Goal: Find contact information: Find contact information

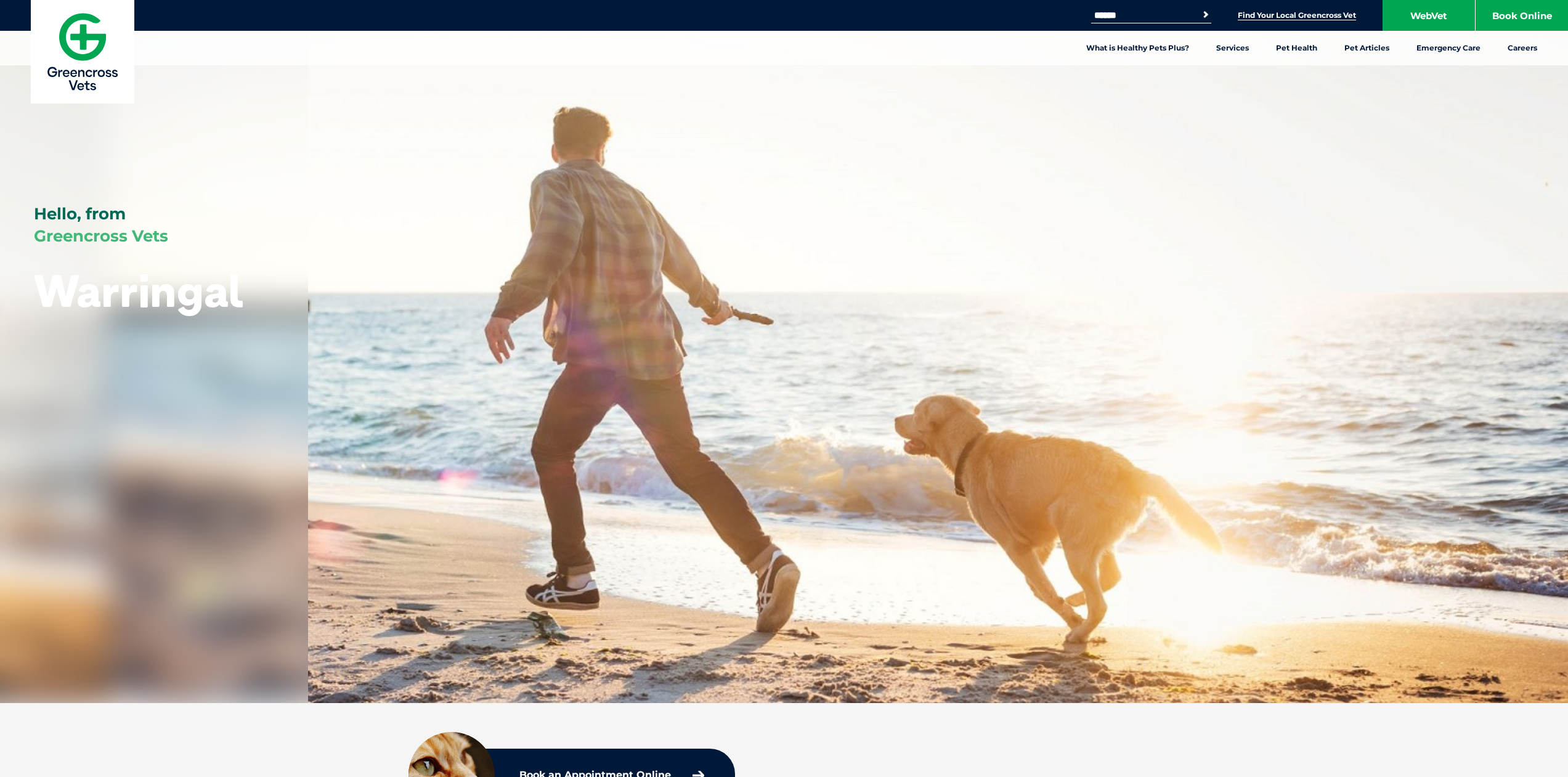
click at [1312, 16] on link "Find Your Local Greencross Vet" at bounding box center [1297, 15] width 118 height 10
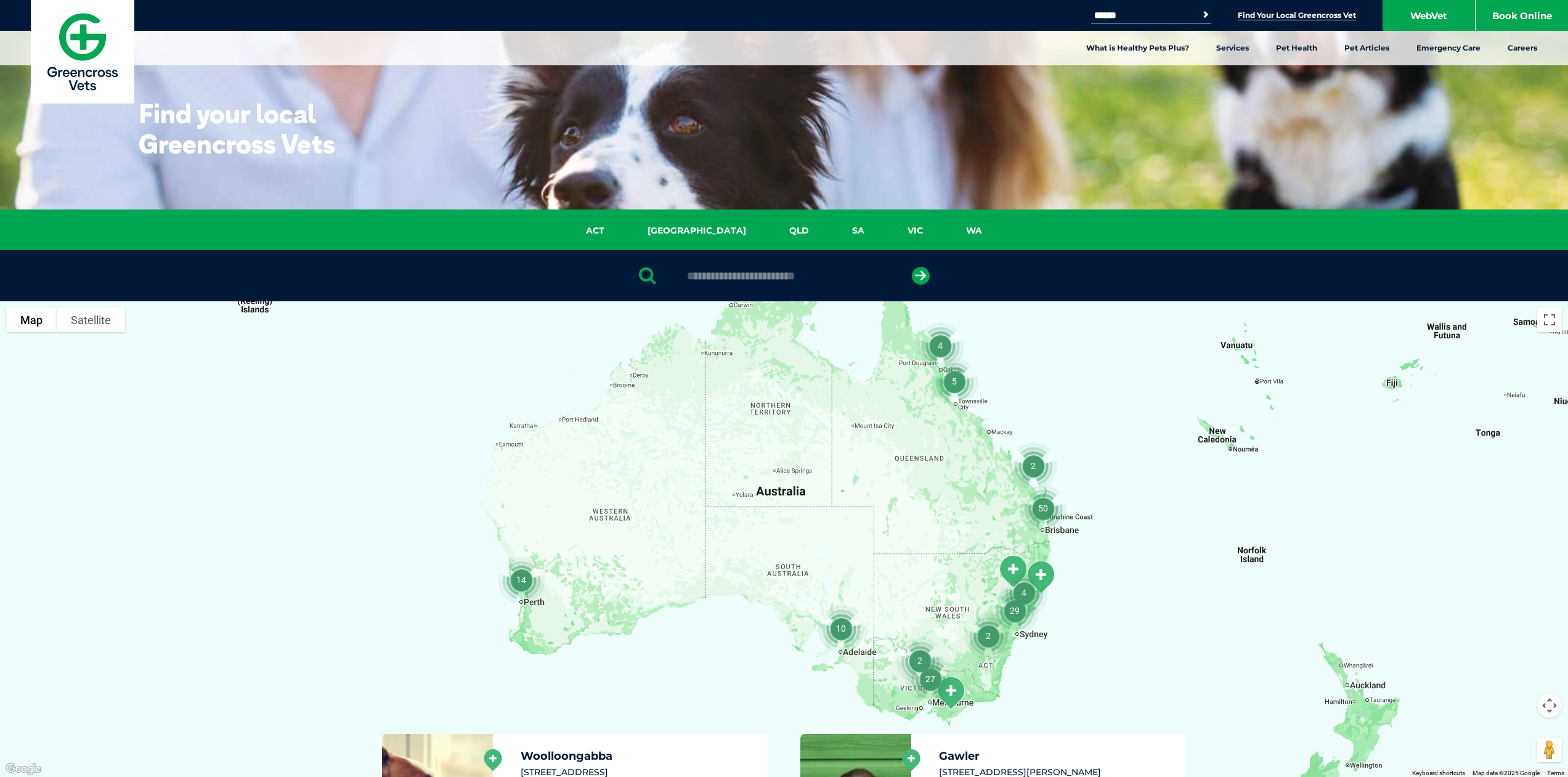
click at [1133, 15] on input "Search for:" at bounding box center [1144, 15] width 104 height 10
click at [1203, 15] on button "Search" at bounding box center [1198, 14] width 28 height 18
click at [886, 231] on link "VIC" at bounding box center [915, 230] width 58 height 15
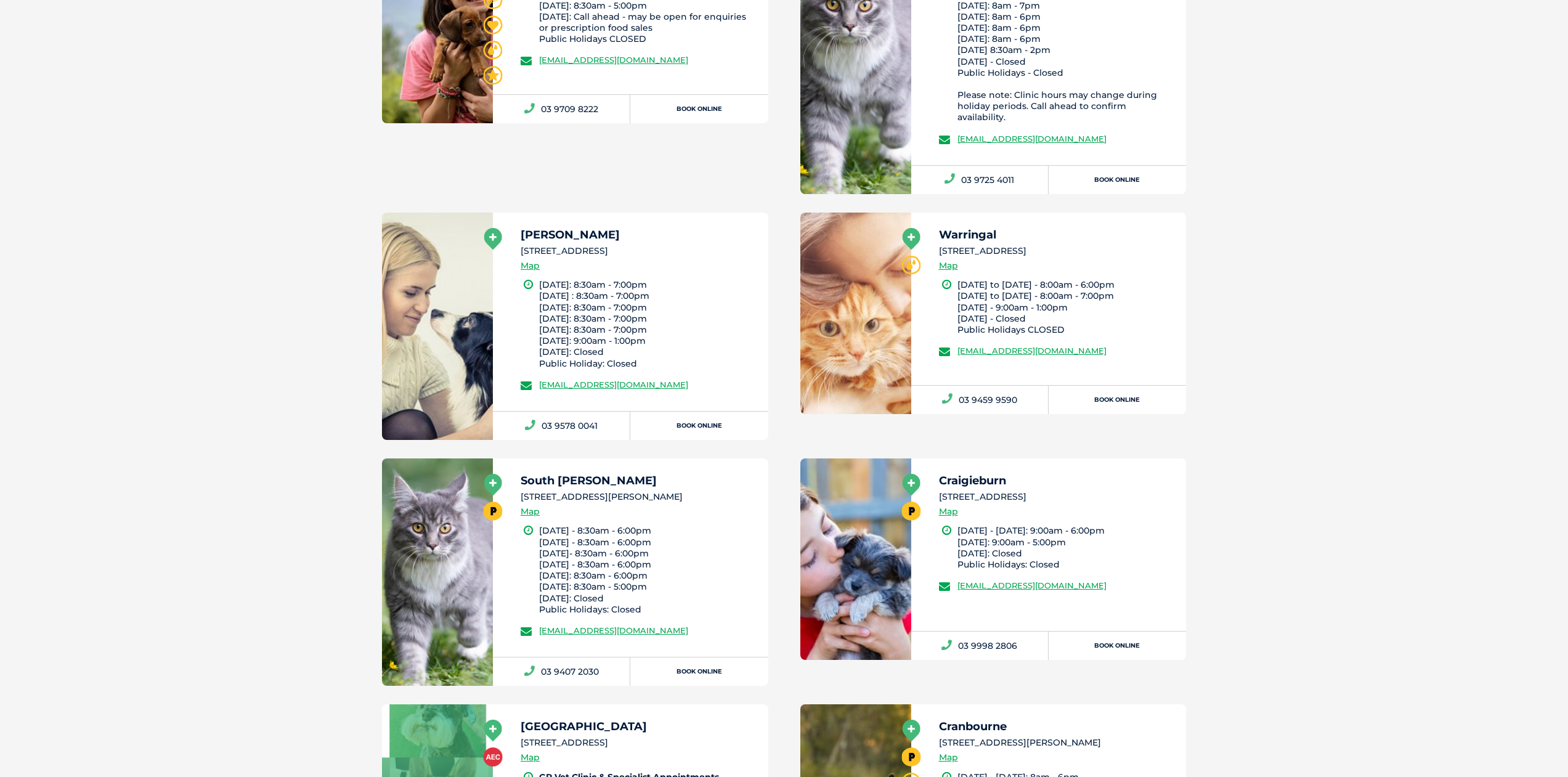
scroll to position [3646, 0]
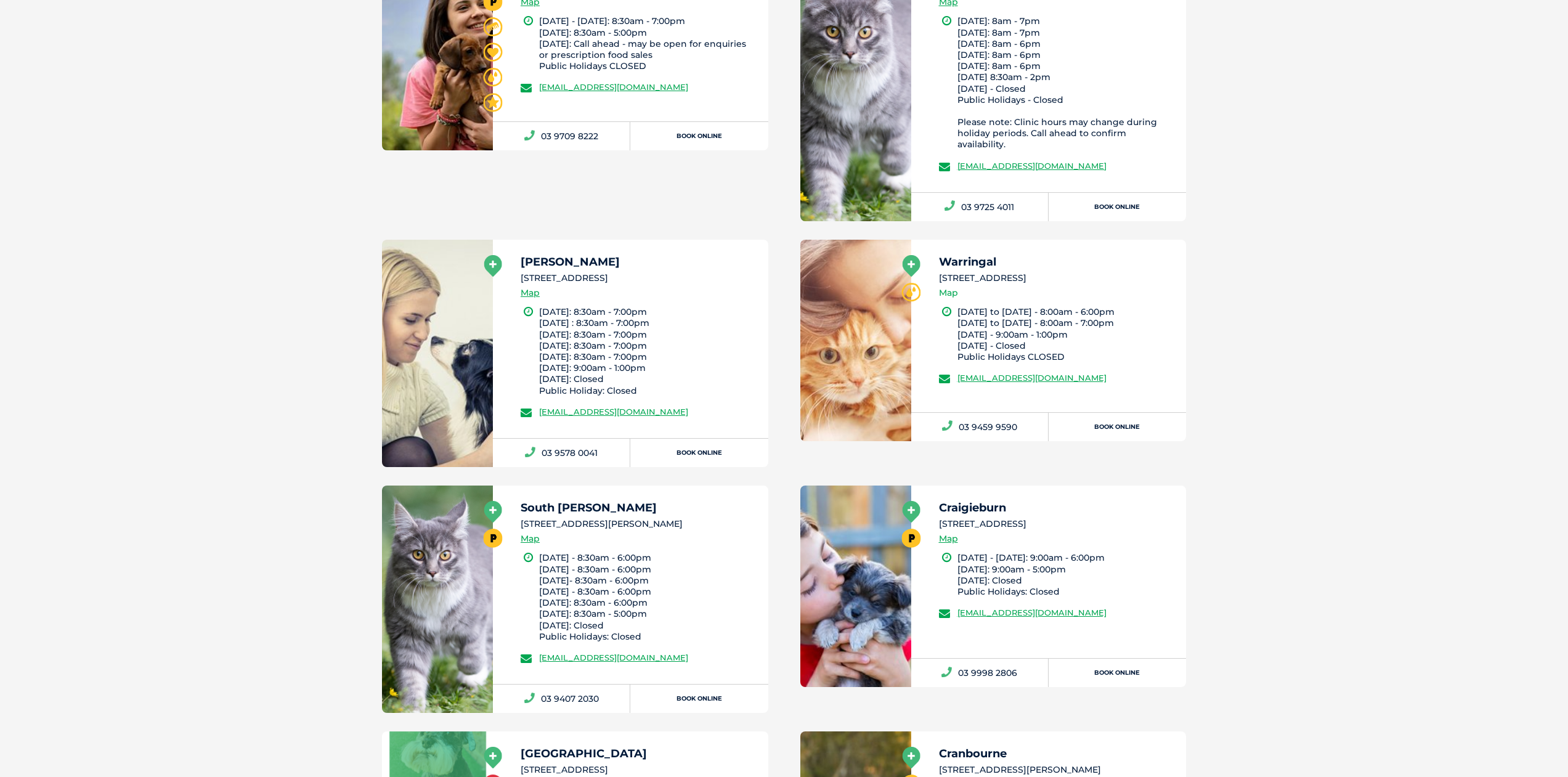
click at [951, 286] on link "Map" at bounding box center [949, 293] width 19 height 15
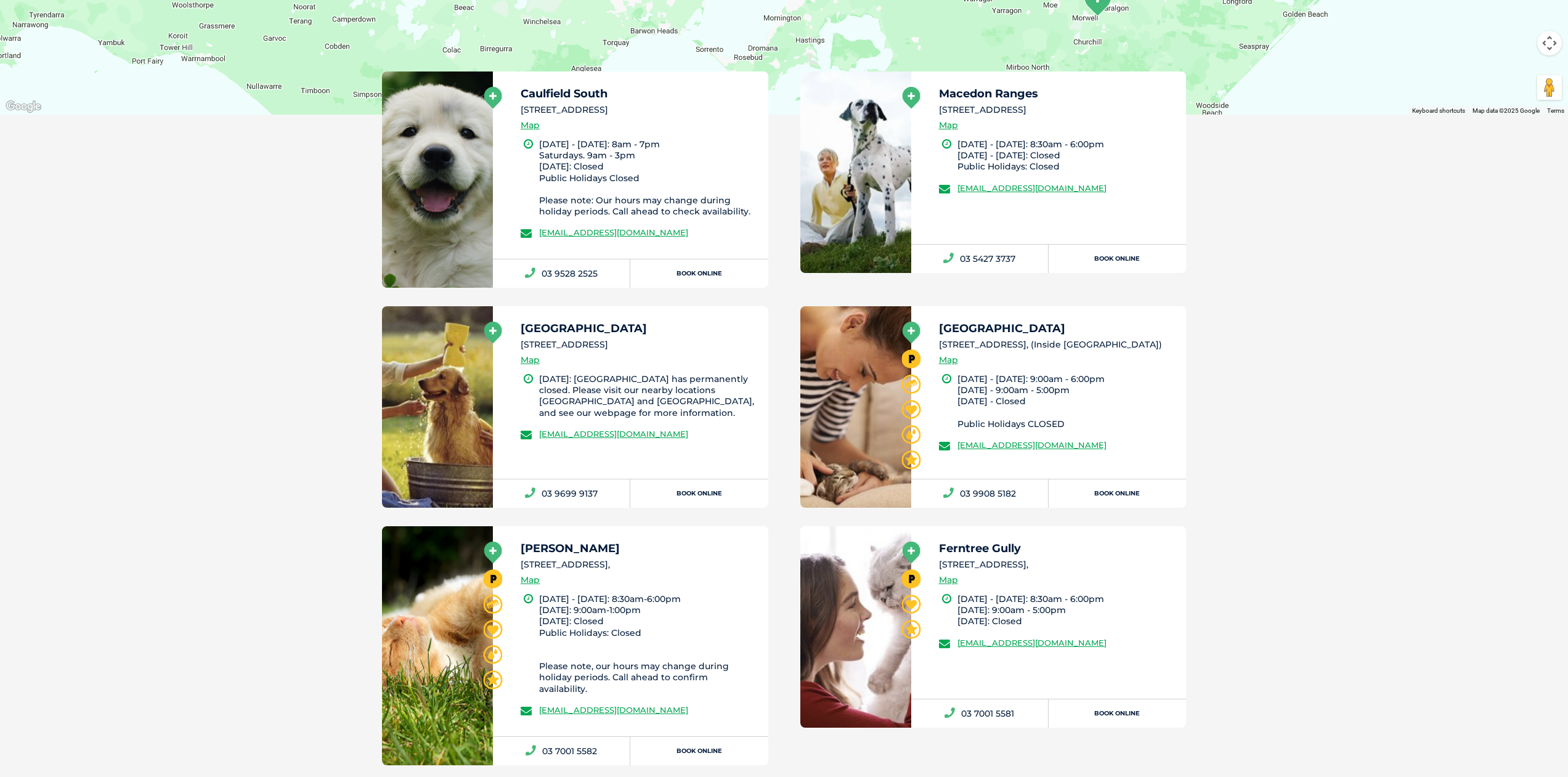
scroll to position [283, 0]
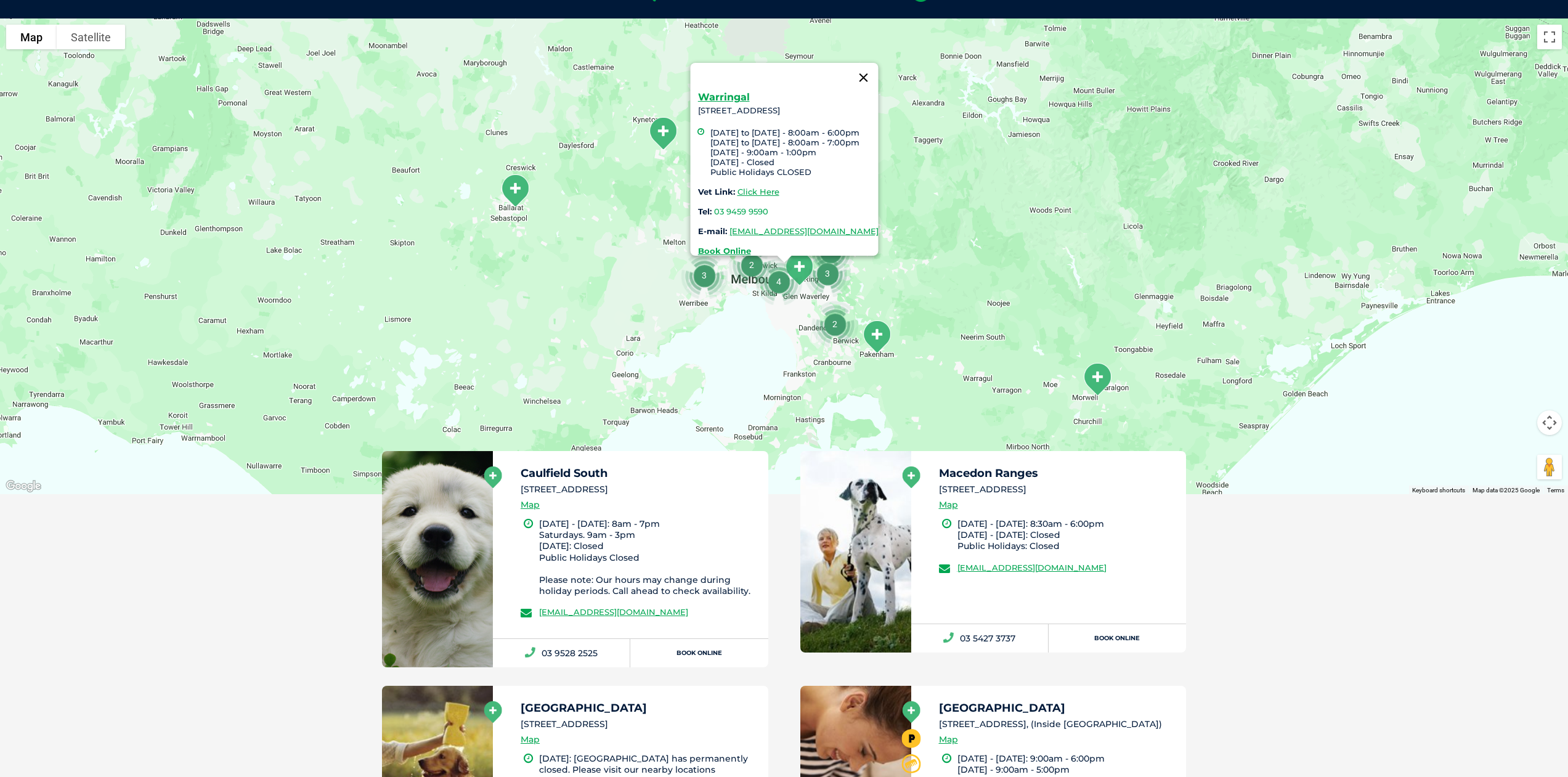
click at [878, 74] on button "Close" at bounding box center [863, 77] width 30 height 30
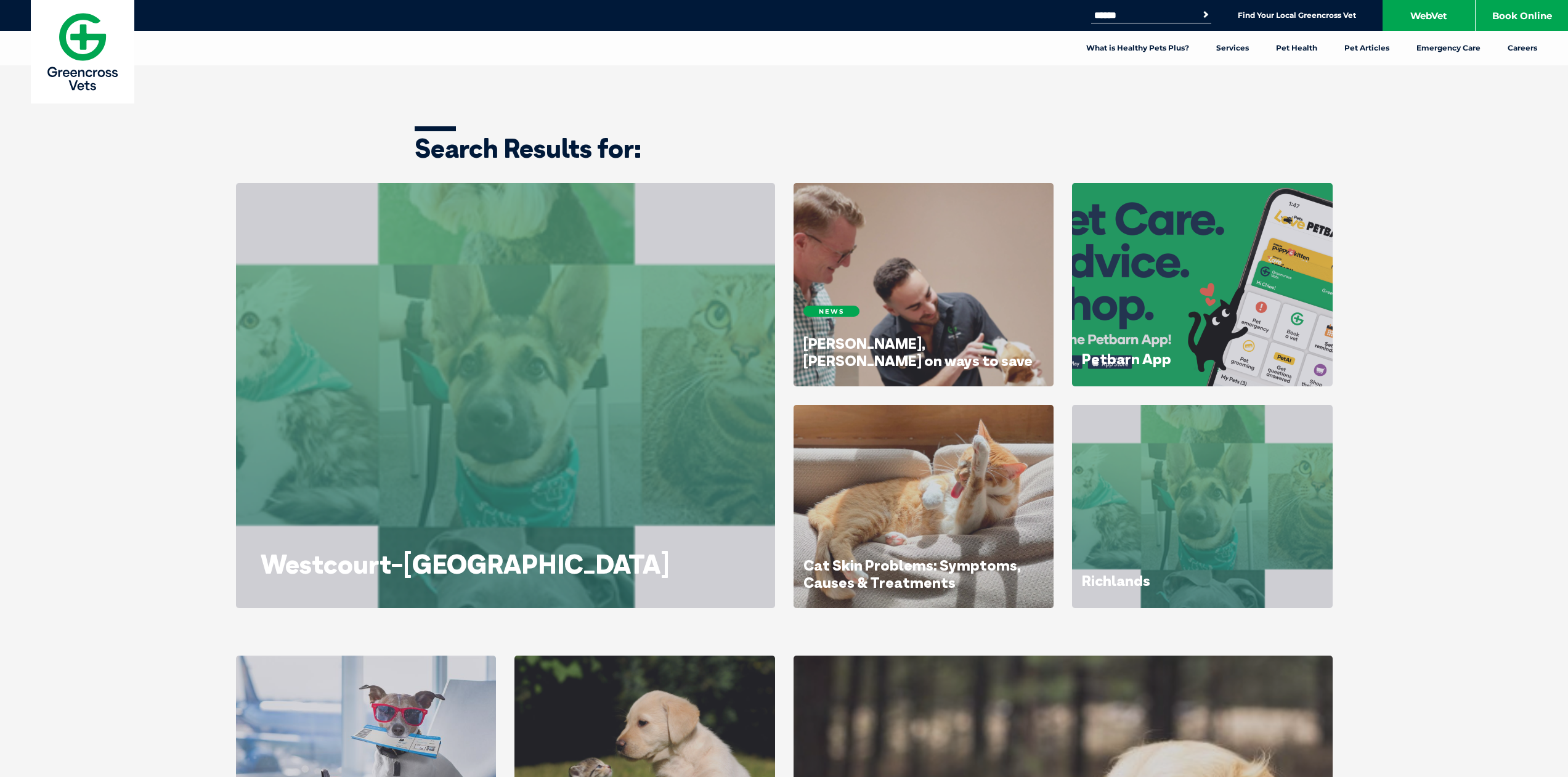
click at [452, 149] on h1 "Search Results for:" at bounding box center [784, 148] width 739 height 26
click at [656, 147] on h1 "Search Results for:" at bounding box center [784, 148] width 739 height 26
click at [654, 152] on h1 "Search Results for:" at bounding box center [784, 148] width 739 height 26
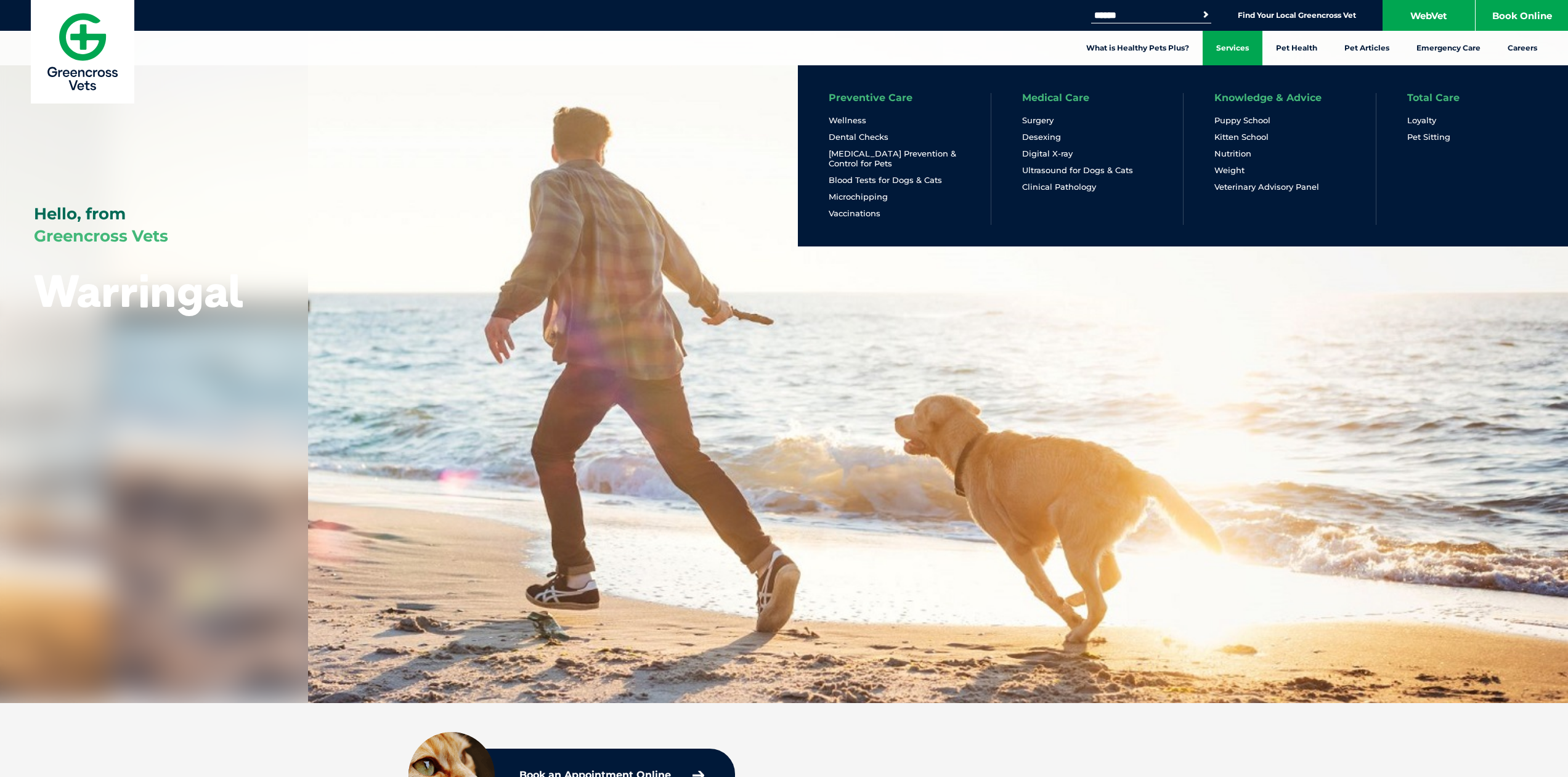
click at [1224, 50] on link "Services" at bounding box center [1233, 48] width 60 height 34
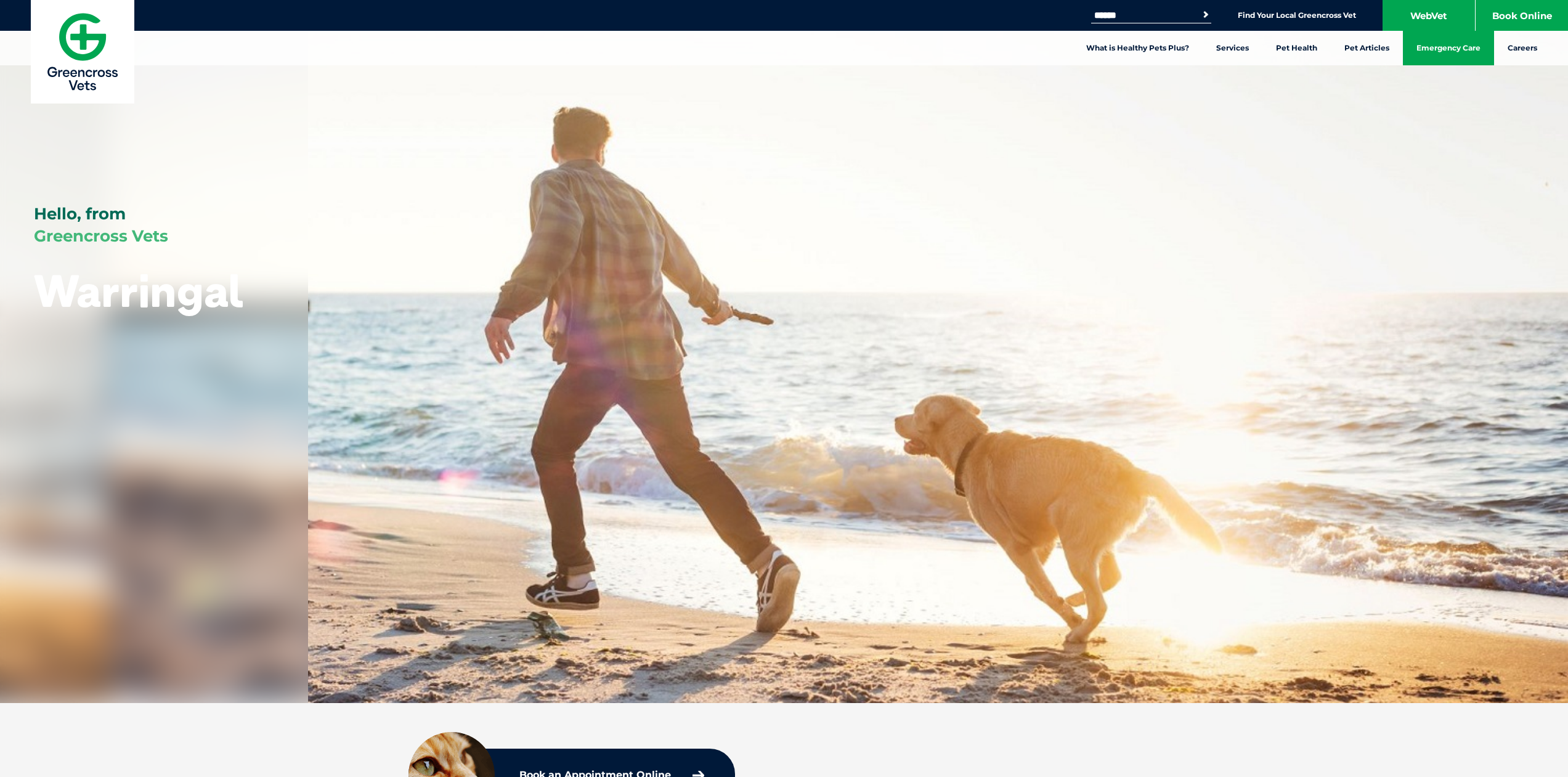
click at [1451, 50] on link "Emergency Care" at bounding box center [1448, 48] width 92 height 34
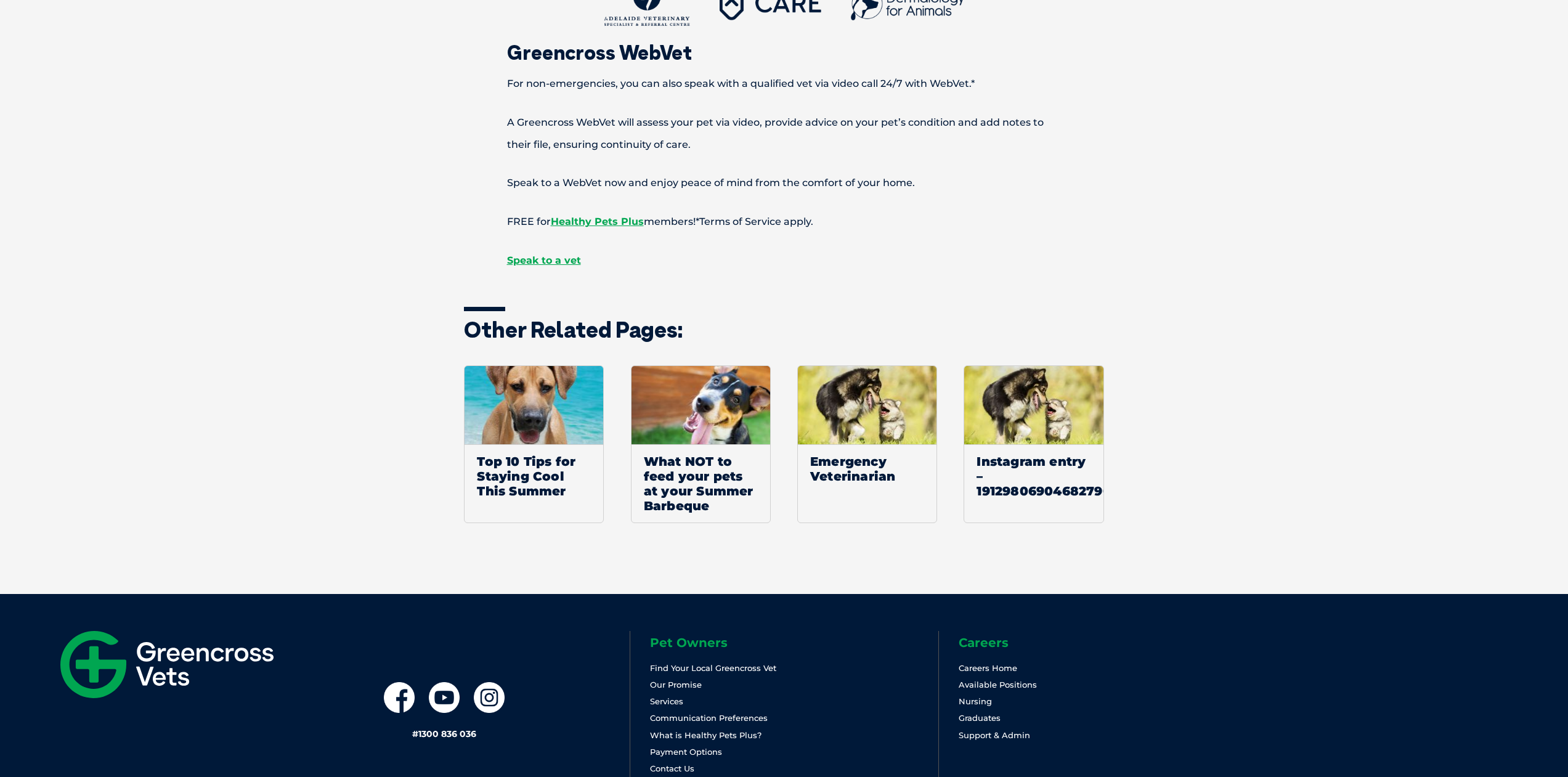
scroll to position [1883, 0]
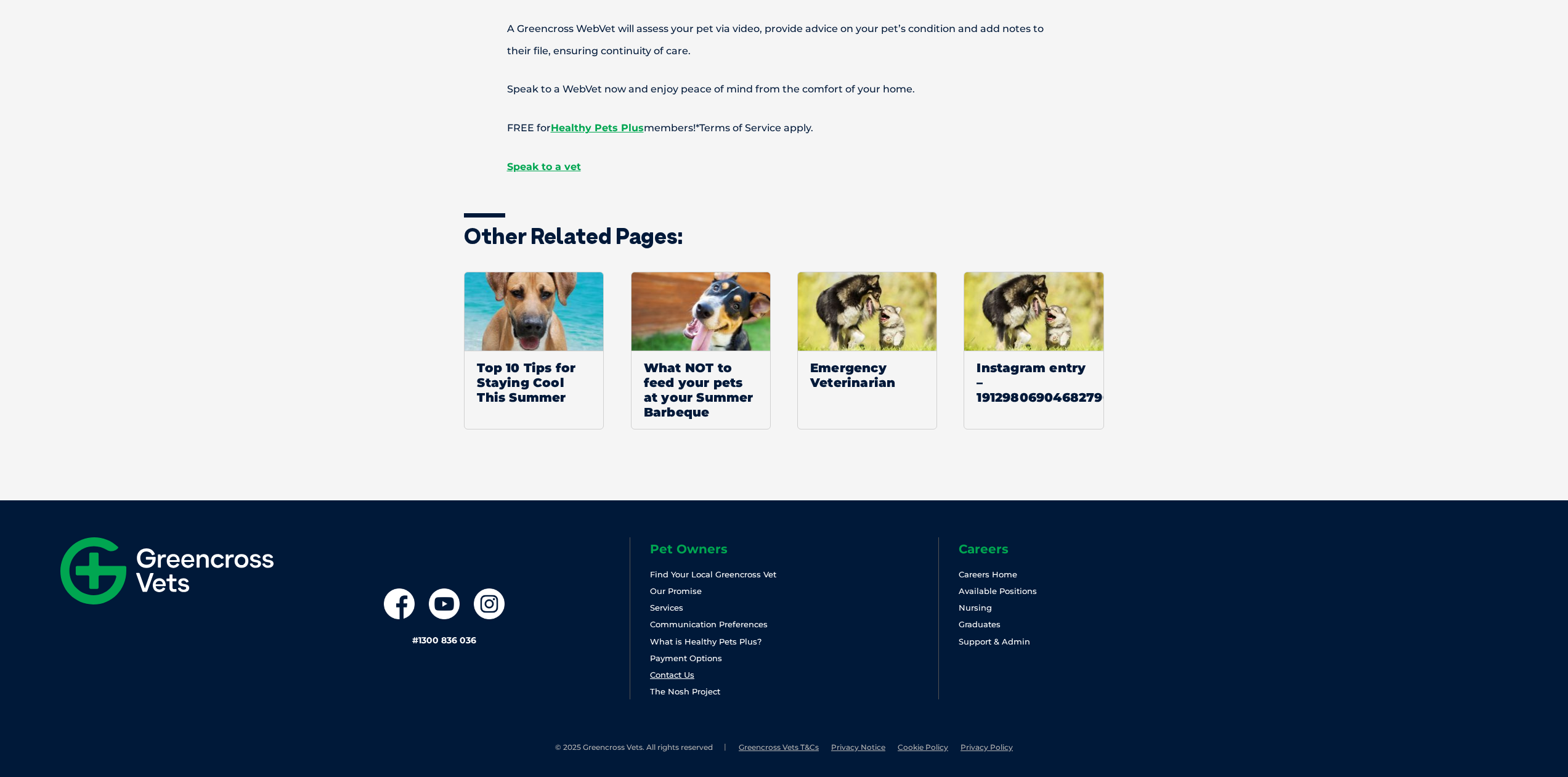
click at [660, 674] on link "Contact Us" at bounding box center [672, 675] width 44 height 10
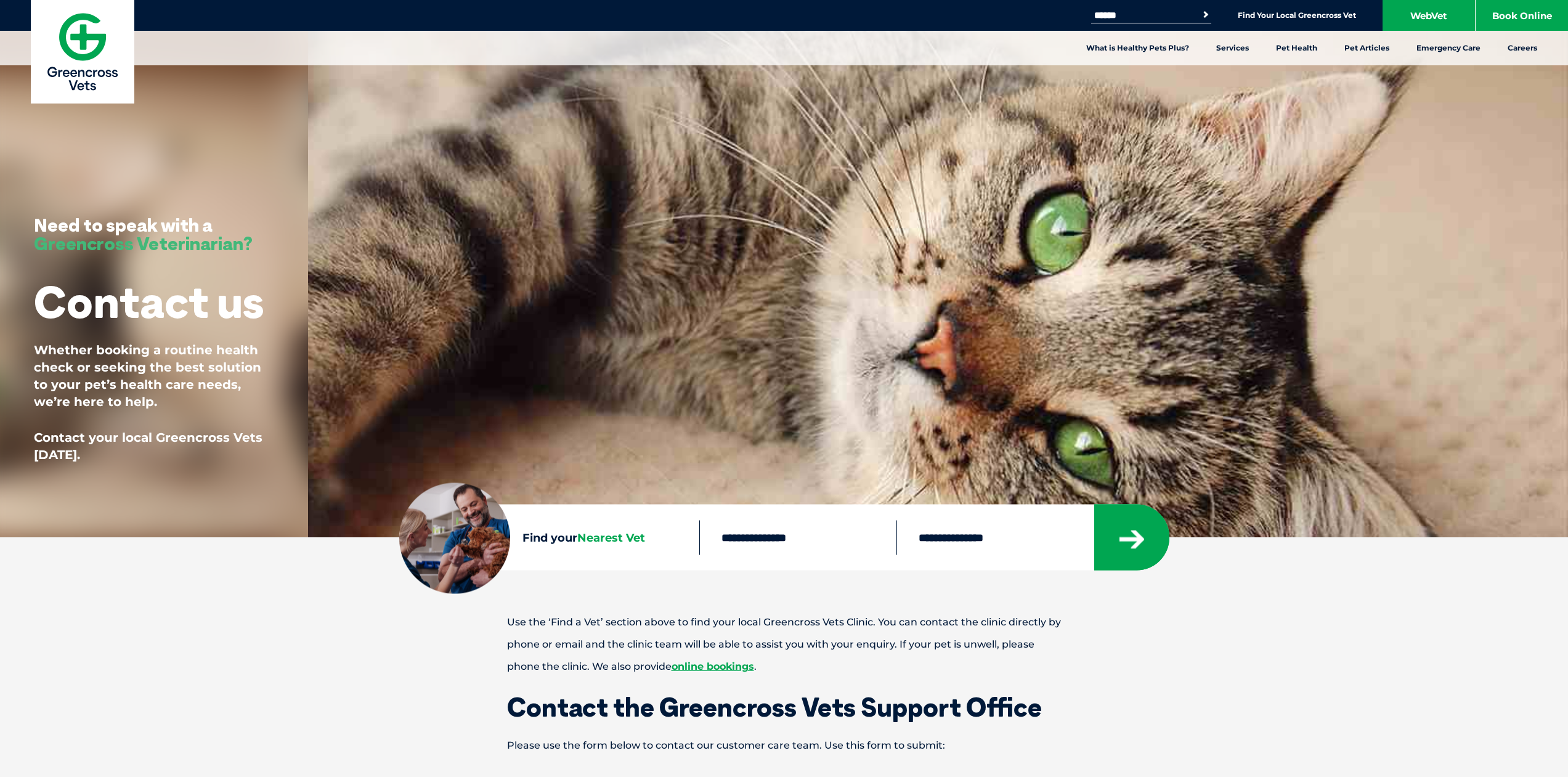
click at [778, 539] on input "text" at bounding box center [798, 537] width 198 height 34
type input "****"
click at [1131, 541] on icon "submit" at bounding box center [1132, 540] width 25 height 19
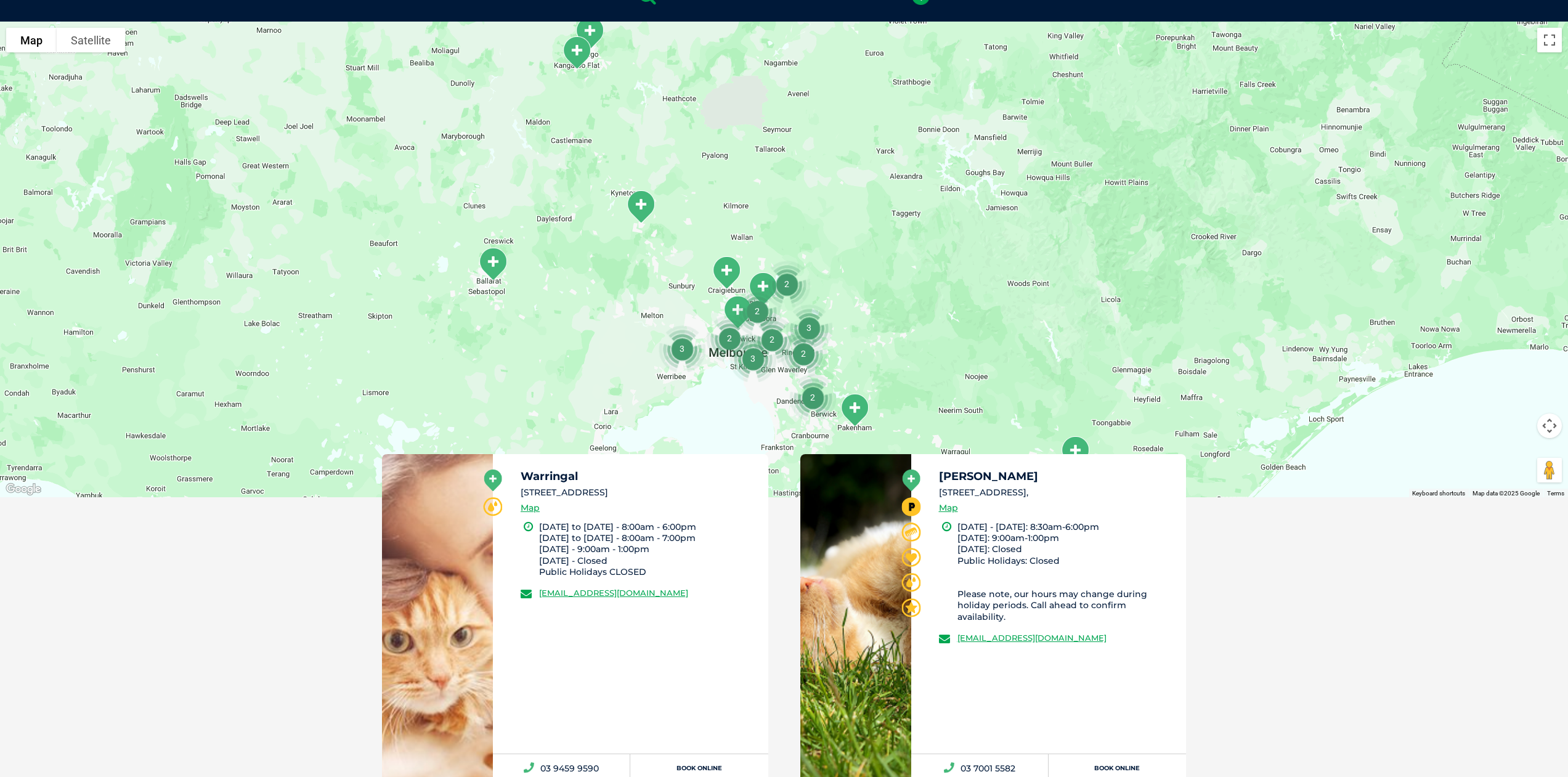
scroll to position [283, 0]
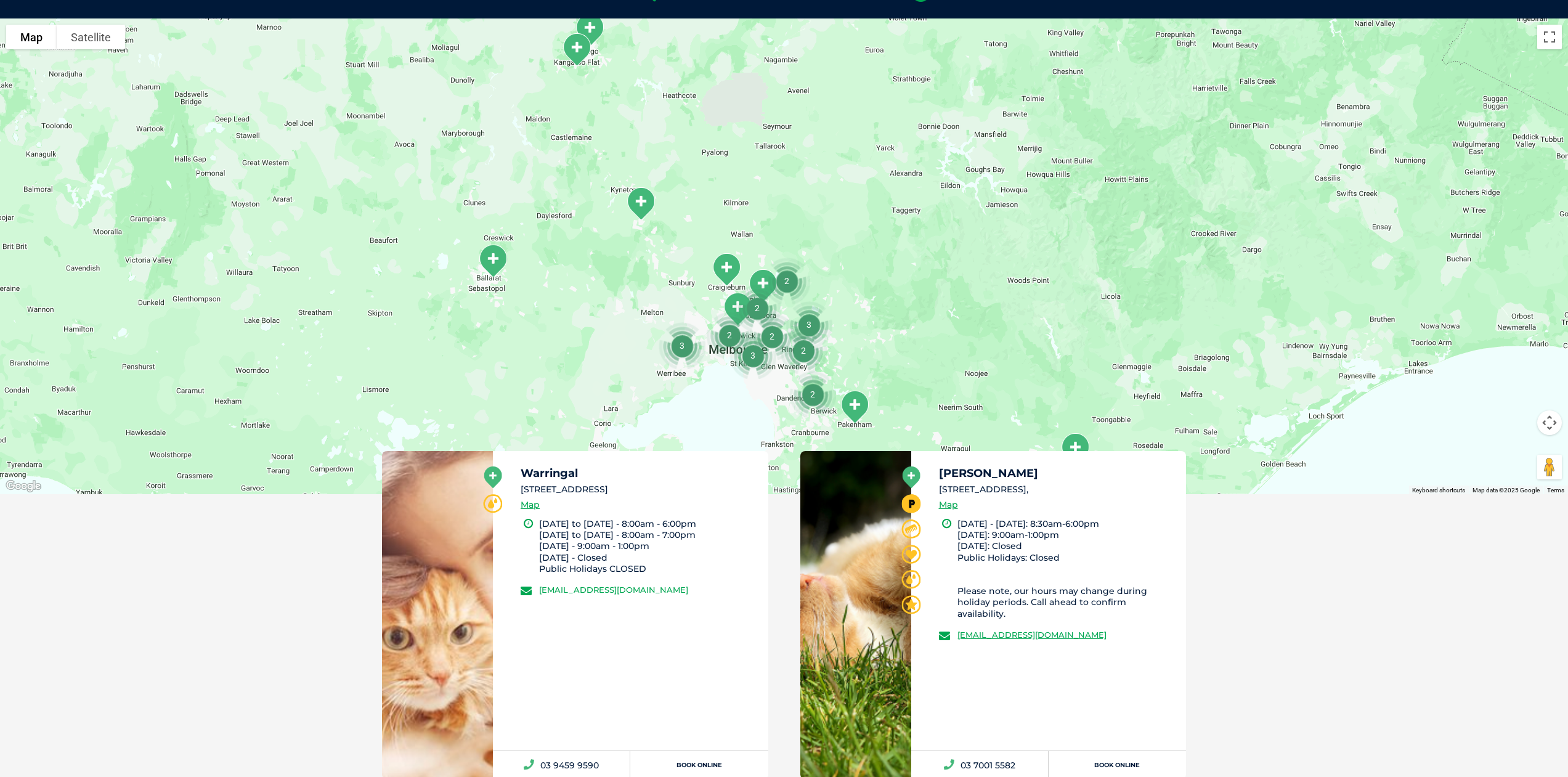
click at [653, 590] on link "[EMAIL_ADDRESS][DOMAIN_NAME]" at bounding box center [613, 590] width 149 height 10
